Goal: Navigation & Orientation: Find specific page/section

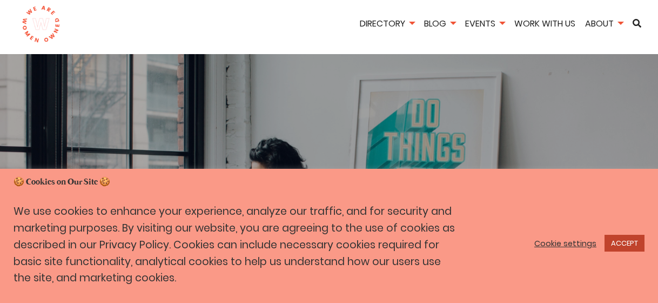
click at [610, 243] on link "ACCEPT" at bounding box center [625, 243] width 40 height 17
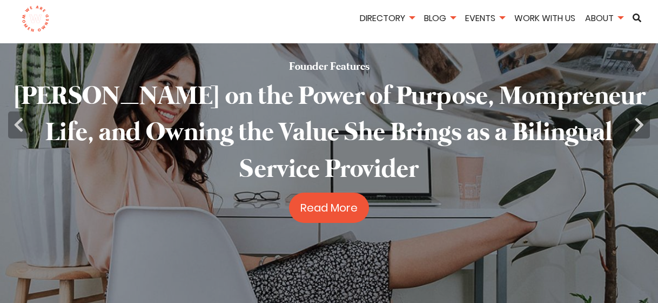
scroll to position [62, 0]
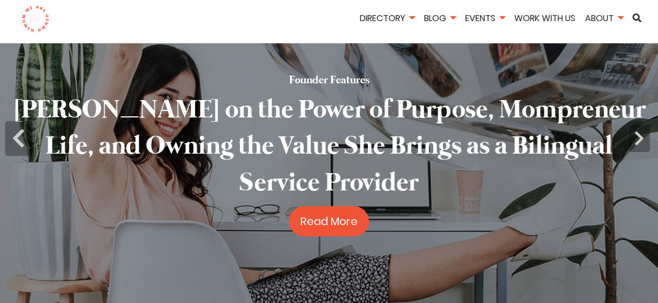
click at [12, 131] on icon "button" at bounding box center [19, 138] width 28 height 35
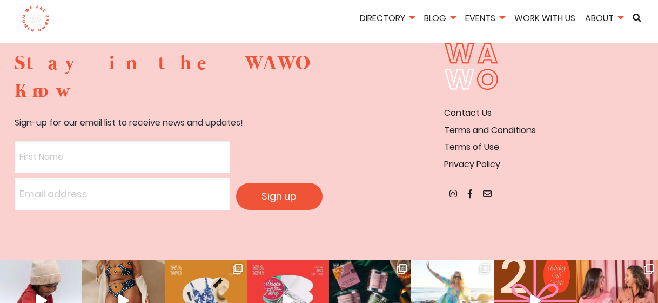
scroll to position [2109, 0]
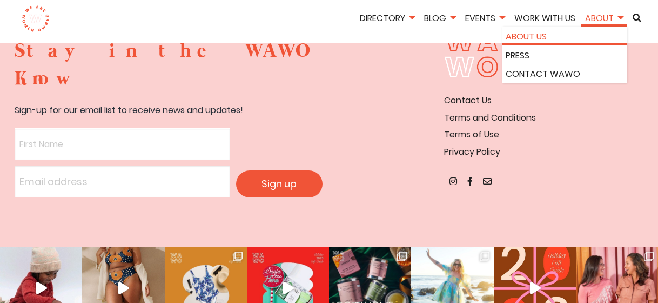
click at [591, 38] on link "About Us" at bounding box center [565, 37] width 118 height 14
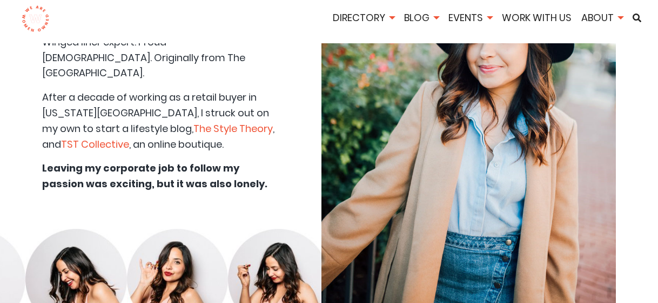
scroll to position [3052, 0]
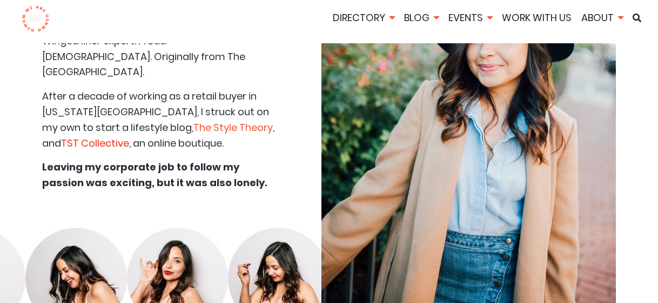
click at [71, 136] on link "TST Collective" at bounding box center [95, 143] width 68 height 14
click at [194, 121] on link "The Style Theory" at bounding box center [233, 128] width 79 height 14
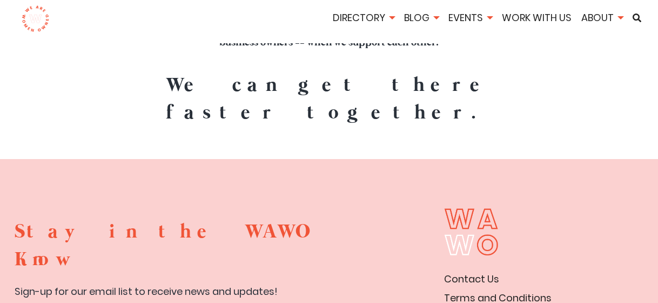
scroll to position [4245, 0]
